Goal: Check status: Check status

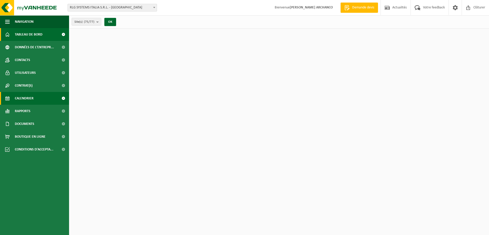
drag, startPoint x: 0, startPoint y: 0, endPoint x: 26, endPoint y: 95, distance: 98.1
click at [26, 95] on span "Calendrier" at bounding box center [24, 98] width 19 height 13
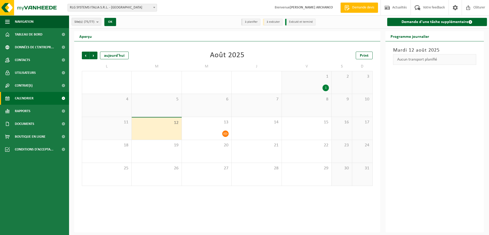
click at [307, 87] on div "1" at bounding box center [306, 88] width 45 height 7
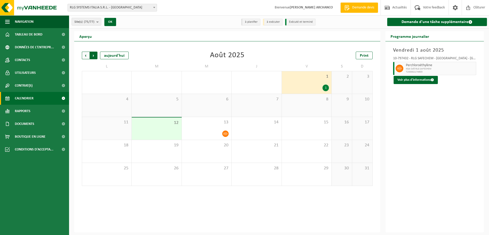
click at [87, 56] on span "Précédent" at bounding box center [86, 56] width 8 height 8
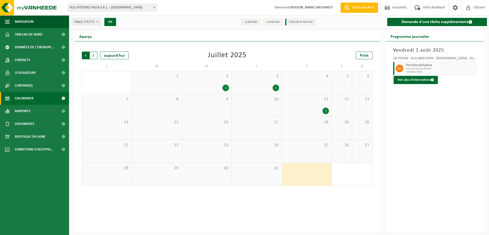
click at [93, 56] on span "Suivant" at bounding box center [94, 56] width 8 height 8
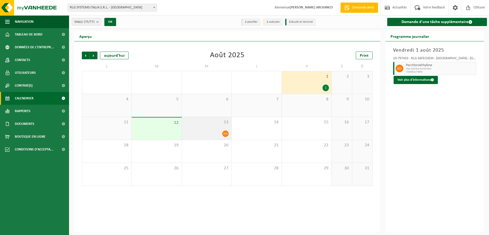
click at [207, 134] on div at bounding box center [206, 133] width 45 height 7
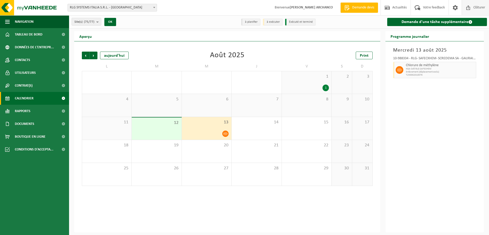
click at [479, 8] on span "Clôturer" at bounding box center [479, 7] width 14 height 15
